Goal: Transaction & Acquisition: Purchase product/service

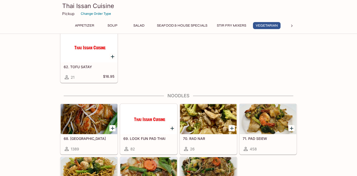
scroll to position [809, 0]
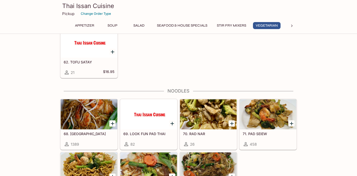
click at [113, 124] on icon "Add 68. PAD THAI" at bounding box center [113, 124] width 4 height 4
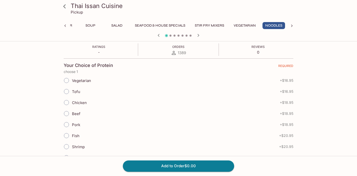
scroll to position [93, 0]
click at [77, 101] on span "Chicken" at bounding box center [79, 101] width 15 height 5
click at [72, 101] on input "Chicken" at bounding box center [66, 101] width 11 height 11
radio input "true"
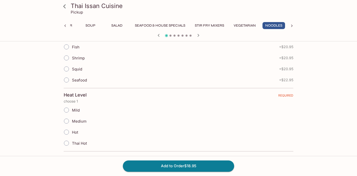
scroll to position [186, 0]
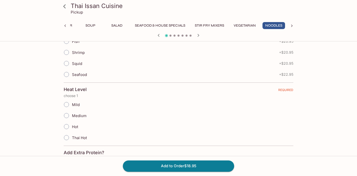
click at [78, 115] on span "Medium" at bounding box center [79, 115] width 15 height 5
click at [72, 115] on input "Medium" at bounding box center [66, 115] width 11 height 11
radio input "true"
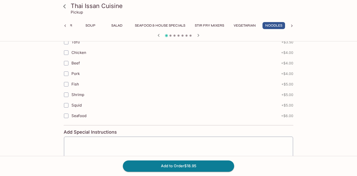
scroll to position [363, 0]
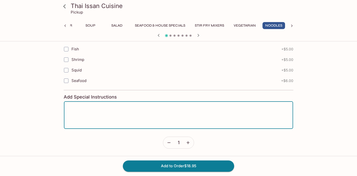
click at [118, 116] on textarea at bounding box center [178, 115] width 222 height 19
type textarea "no green onions"
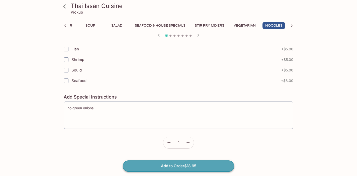
click at [158, 164] on button "Add to Order $18.95" at bounding box center [178, 165] width 111 height 11
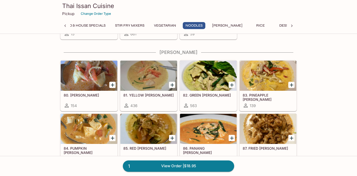
scroll to position [973, 0]
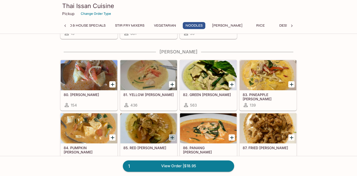
click at [173, 136] on icon "Add 85. RED CURRY" at bounding box center [172, 138] width 6 height 6
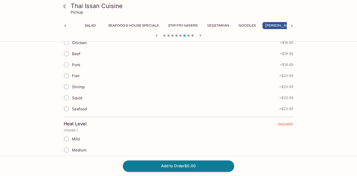
scroll to position [154, 0]
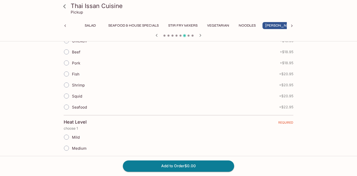
click at [82, 149] on span "Medium" at bounding box center [79, 148] width 15 height 5
click at [72, 149] on input "Medium" at bounding box center [66, 148] width 11 height 11
radio input "true"
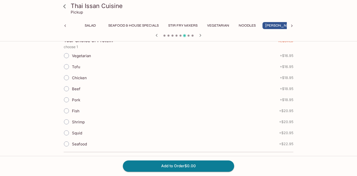
scroll to position [116, 0]
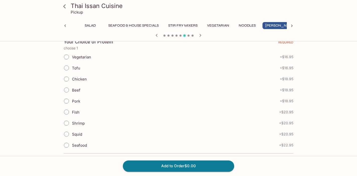
click at [81, 122] on span "Shrimp" at bounding box center [78, 123] width 13 height 5
click at [72, 122] on input "Shrimp" at bounding box center [66, 123] width 11 height 11
radio input "true"
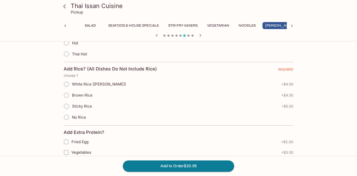
scroll to position [273, 0]
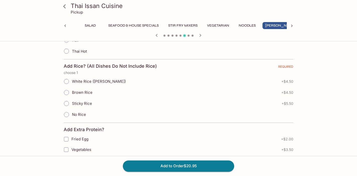
click at [83, 103] on span "Sticky Rice" at bounding box center [82, 103] width 20 height 5
click at [72, 103] on input "Sticky Rice" at bounding box center [66, 103] width 11 height 11
radio input "true"
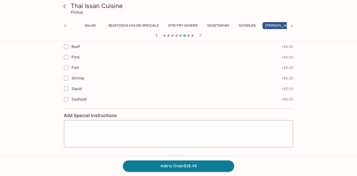
scroll to position [426, 0]
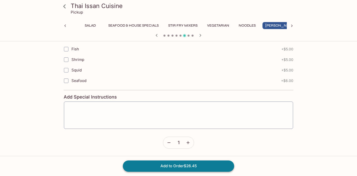
click at [153, 166] on button "Add to Order $26.45" at bounding box center [178, 165] width 111 height 11
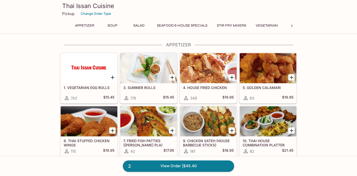
click at [230, 131] on icon "Add 9. CHICKEN SATEH (HOUSE BARBECUE STICKS)" at bounding box center [232, 131] width 6 height 6
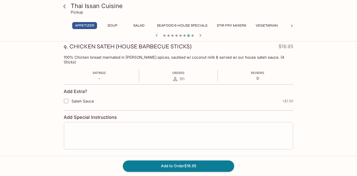
scroll to position [86, 0]
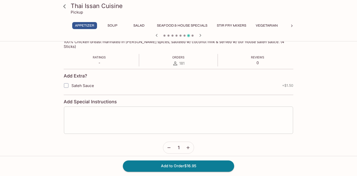
click at [164, 106] on div "x ​" at bounding box center [179, 120] width 230 height 28
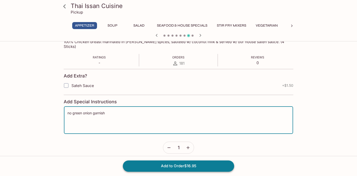
type textarea "no green onion garnish"
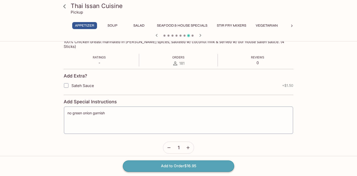
click at [175, 169] on button "Add to Order $16.95" at bounding box center [178, 165] width 111 height 11
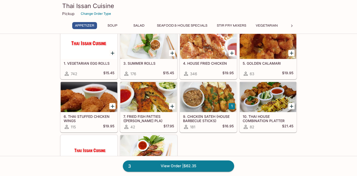
scroll to position [25, 0]
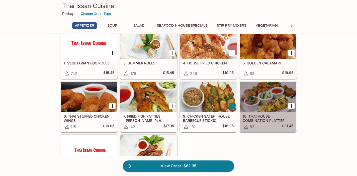
click at [262, 98] on div at bounding box center [268, 97] width 57 height 30
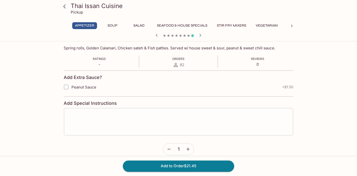
scroll to position [86, 0]
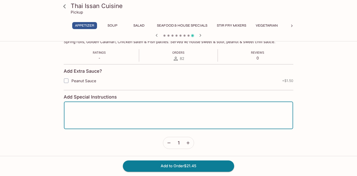
click at [112, 115] on textarea at bounding box center [178, 115] width 222 height 19
type textarea "no green onion garnish"
click at [169, 165] on button "Add to Order $21.45" at bounding box center [178, 165] width 111 height 11
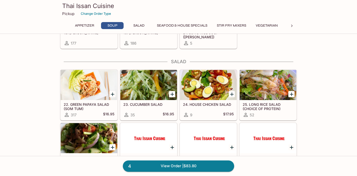
scroll to position [234, 0]
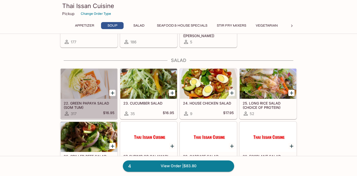
click at [81, 87] on div at bounding box center [89, 84] width 57 height 30
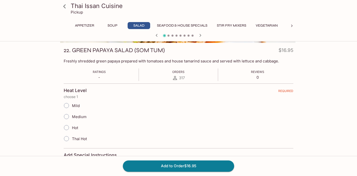
scroll to position [77, 0]
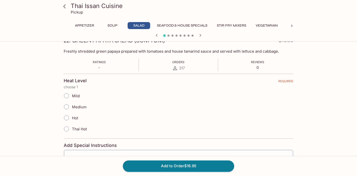
click at [78, 97] on span "Mild" at bounding box center [76, 96] width 8 height 5
click at [72, 97] on input "Mild" at bounding box center [66, 95] width 11 height 11
radio input "true"
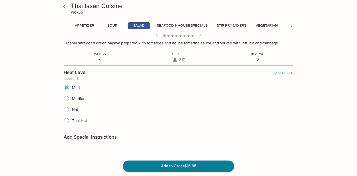
scroll to position [94, 0]
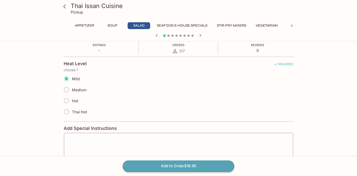
click at [165, 167] on button "Add to Order $16.95" at bounding box center [178, 165] width 111 height 11
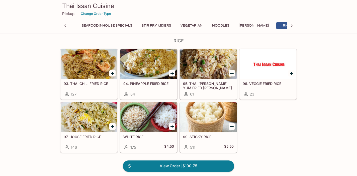
scroll to position [1111, 0]
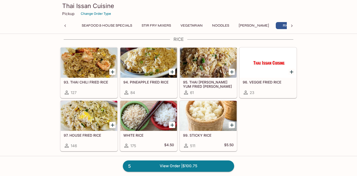
click at [233, 124] on icon "Add 99. STICKY RICE" at bounding box center [232, 125] width 6 height 6
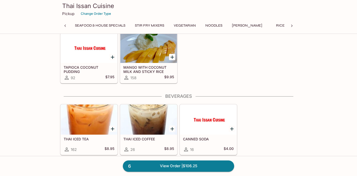
scroll to position [0, 0]
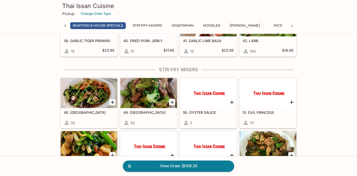
click at [172, 102] on icon "Add 49. BROCCOLI" at bounding box center [172, 103] width 4 height 4
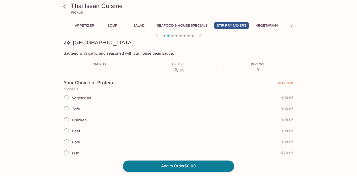
click at [74, 130] on span "Beef" at bounding box center [76, 131] width 9 height 5
click at [72, 130] on input "Beef" at bounding box center [66, 131] width 11 height 11
radio input "true"
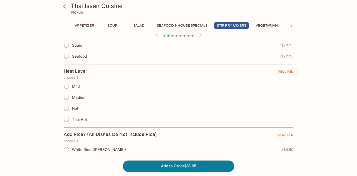
click at [81, 97] on span "Medium" at bounding box center [79, 97] width 15 height 5
click at [72, 97] on input "Medium" at bounding box center [66, 97] width 11 height 11
radio input "true"
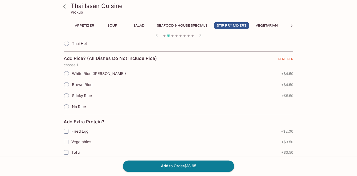
click at [76, 96] on span "Sticky Rice" at bounding box center [82, 95] width 20 height 5
click at [72, 96] on input "Sticky Rice" at bounding box center [66, 95] width 11 height 11
radio input "true"
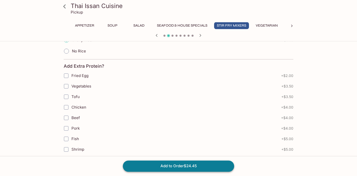
click at [150, 164] on button "Add to Order $24.45" at bounding box center [178, 165] width 111 height 11
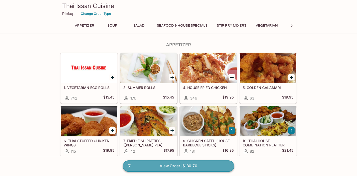
click at [175, 167] on link "7 View Order | $130.70" at bounding box center [178, 165] width 111 height 11
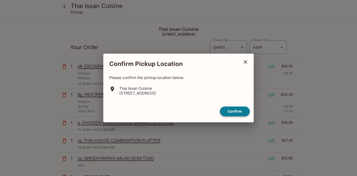
click at [239, 111] on button "Confirm" at bounding box center [235, 112] width 30 height 10
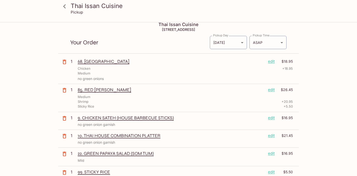
click at [273, 135] on p "edit" at bounding box center [271, 136] width 7 height 6
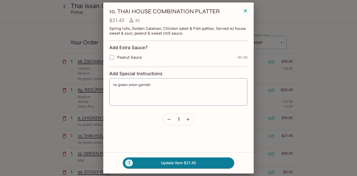
click at [244, 9] on icon "button" at bounding box center [245, 11] width 6 height 6
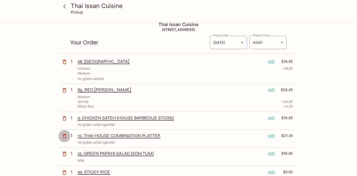
click at [66, 134] on icon "button" at bounding box center [65, 136] width 4 height 5
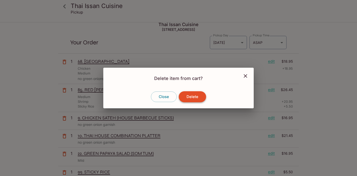
click at [192, 100] on button "Delete" at bounding box center [192, 96] width 27 height 11
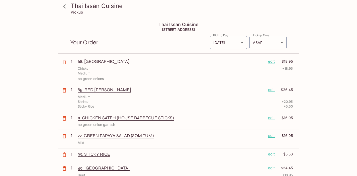
click at [272, 61] on p "edit" at bounding box center [271, 62] width 7 height 6
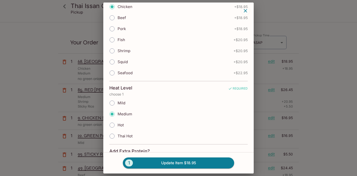
scroll to position [89, 0]
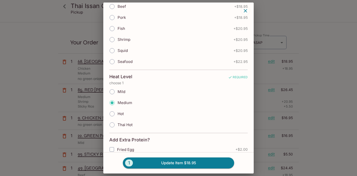
click at [123, 93] on span "Mild" at bounding box center [122, 91] width 8 height 5
click at [117, 93] on input "Mild" at bounding box center [112, 91] width 11 height 11
radio input "true"
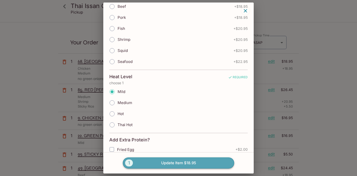
click at [163, 162] on button "1 Update Item $18.95" at bounding box center [178, 162] width 111 height 11
radio input "true"
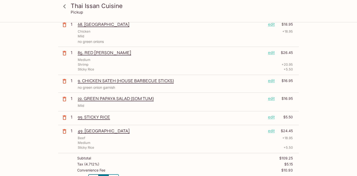
scroll to position [48, 0]
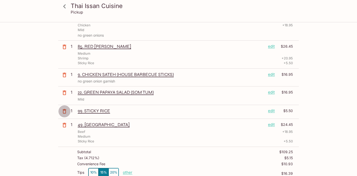
click at [63, 110] on icon "button" at bounding box center [65, 111] width 4 height 5
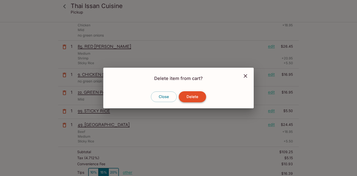
click at [195, 95] on button "Delete" at bounding box center [192, 96] width 27 height 11
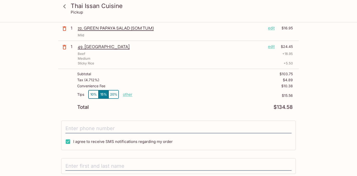
scroll to position [165, 0]
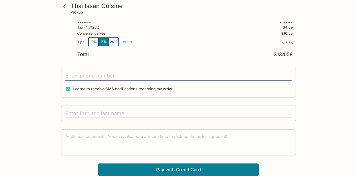
click at [119, 117] on input "text" at bounding box center [178, 114] width 226 height 10
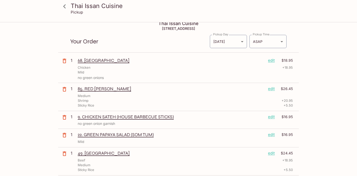
scroll to position [6, 0]
type input "[PERSON_NAME]"
click at [271, 40] on body "Thai Issan Cuisine Pickup Thai Issan Cuisine [STREET_ADDRESS] Your Order Pickup…" at bounding box center [178, 105] width 357 height 176
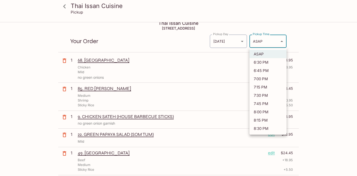
click at [266, 68] on li "6:45 PM" at bounding box center [267, 70] width 37 height 8
type input "[DATE]T04:45:47.000000Z"
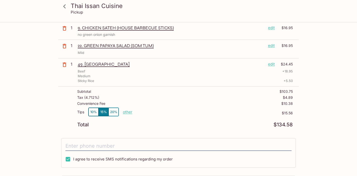
scroll to position [96, 0]
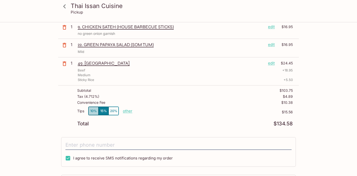
click at [90, 111] on button "10%" at bounding box center [93, 111] width 10 height 8
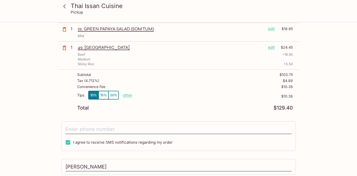
scroll to position [113, 0]
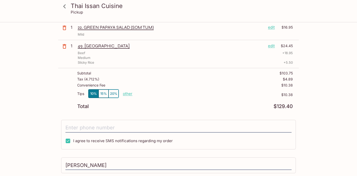
click at [126, 94] on p "other" at bounding box center [128, 93] width 10 height 5
click at [159, 95] on input "0.00" at bounding box center [157, 94] width 16 height 6
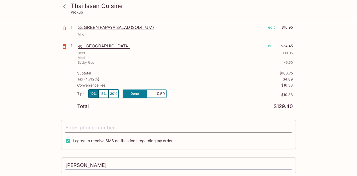
type input "5.00"
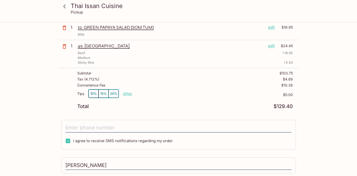
click at [181, 115] on div "Thai Issan Cuisine [STREET_ADDRESS] Your Order Pickup Day [DATE] [DATE] Pickup …" at bounding box center [178, 69] width 241 height 318
click at [130, 94] on p "other" at bounding box center [128, 93] width 10 height 5
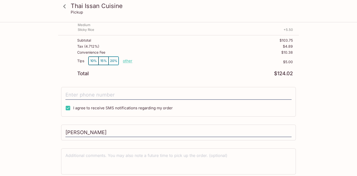
scroll to position [165, 0]
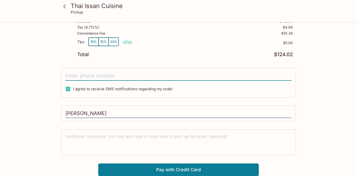
click at [102, 75] on input "tel" at bounding box center [178, 76] width 226 height 10
type input "[PHONE_NUMBER]"
click at [146, 169] on button "Pay with Credit Card" at bounding box center [178, 169] width 160 height 13
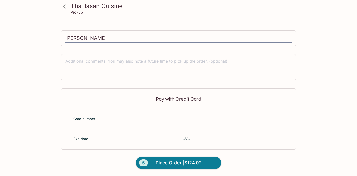
scroll to position [240, 0]
click at [119, 107] on div "Pay with Credit Card Card number Exp date CVC" at bounding box center [178, 118] width 235 height 61
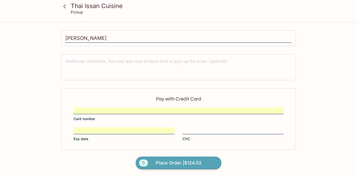
click at [183, 161] on span "Place Order | $124.02" at bounding box center [179, 163] width 46 height 8
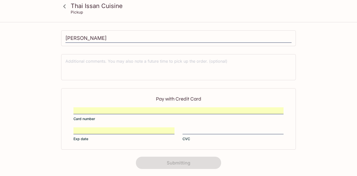
scroll to position [118, 0]
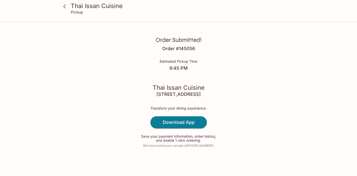
scroll to position [6, 0]
